Goal: Task Accomplishment & Management: Manage account settings

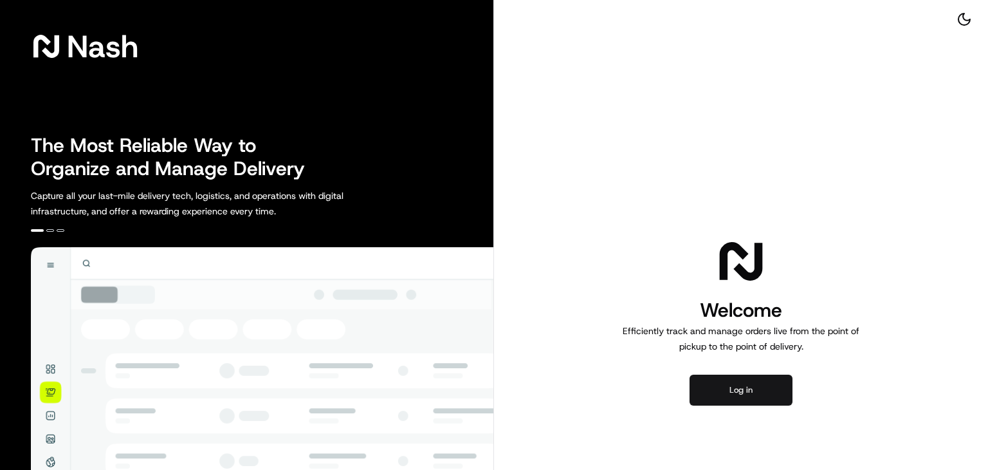
click at [768, 382] on button "Log in" at bounding box center [741, 389] width 103 height 31
